Goal: Go to known website: Go to known website

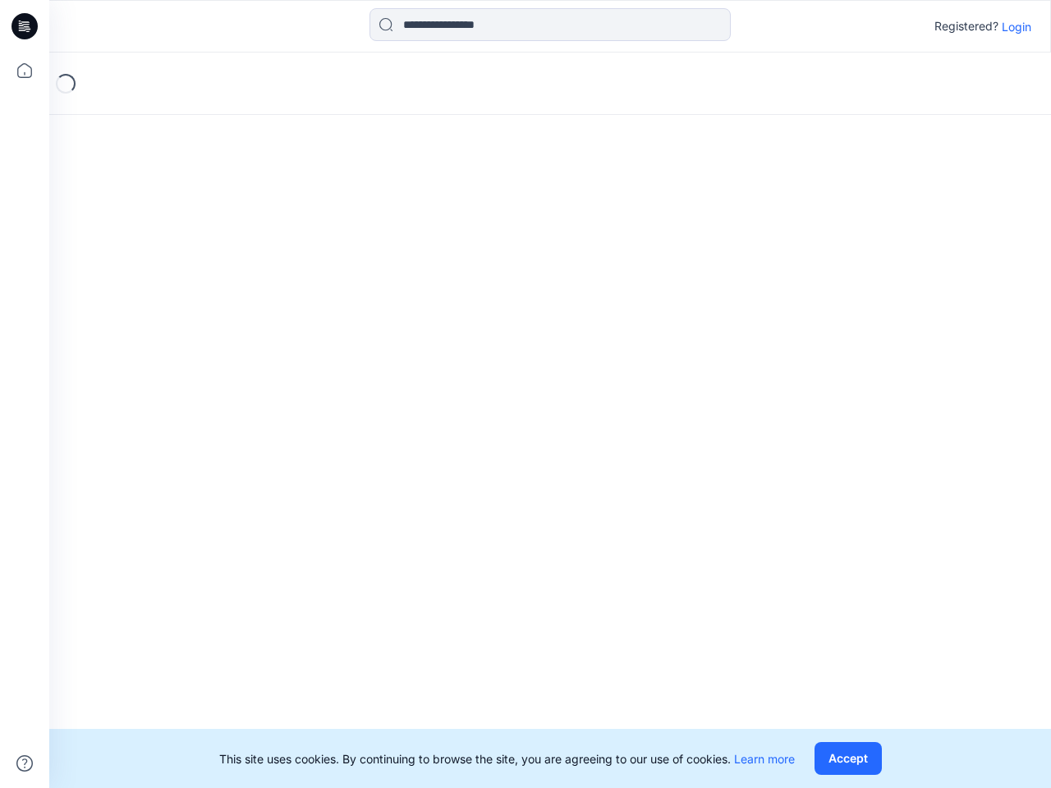
click at [525, 394] on div "Loading..." at bounding box center [550, 421] width 1002 height 736
click at [25, 26] on icon at bounding box center [27, 26] width 7 height 1
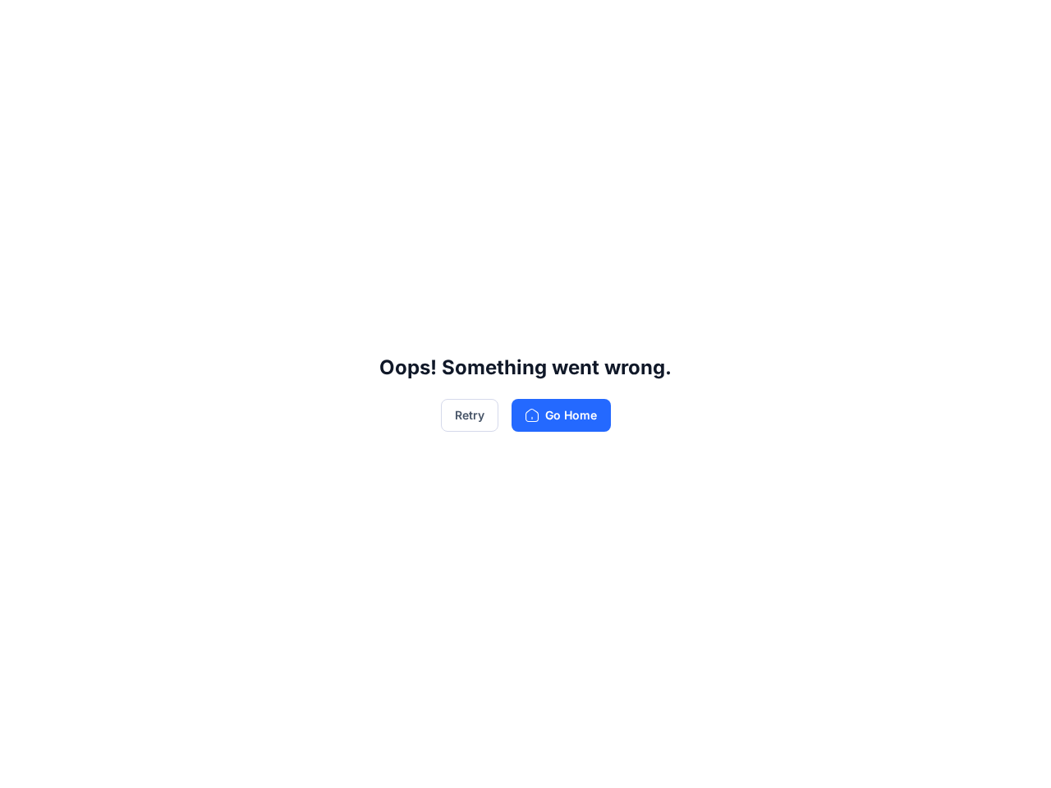
click at [25, 71] on div "Oops! Something went wrong. Retry Go Home" at bounding box center [525, 394] width 1051 height 788
click at [25, 763] on div "Oops! Something went wrong. Retry Go Home" at bounding box center [525, 394] width 1051 height 788
click at [550, 25] on div "Oops! Something went wrong. Retry Go Home" at bounding box center [525, 394] width 1051 height 788
click at [1016, 26] on div "Oops! Something went wrong. Retry Go Home" at bounding box center [525, 394] width 1051 height 788
click at [847, 759] on div "Oops! Something went wrong. Retry Go Home" at bounding box center [525, 394] width 1051 height 788
